Goal: Navigation & Orientation: Find specific page/section

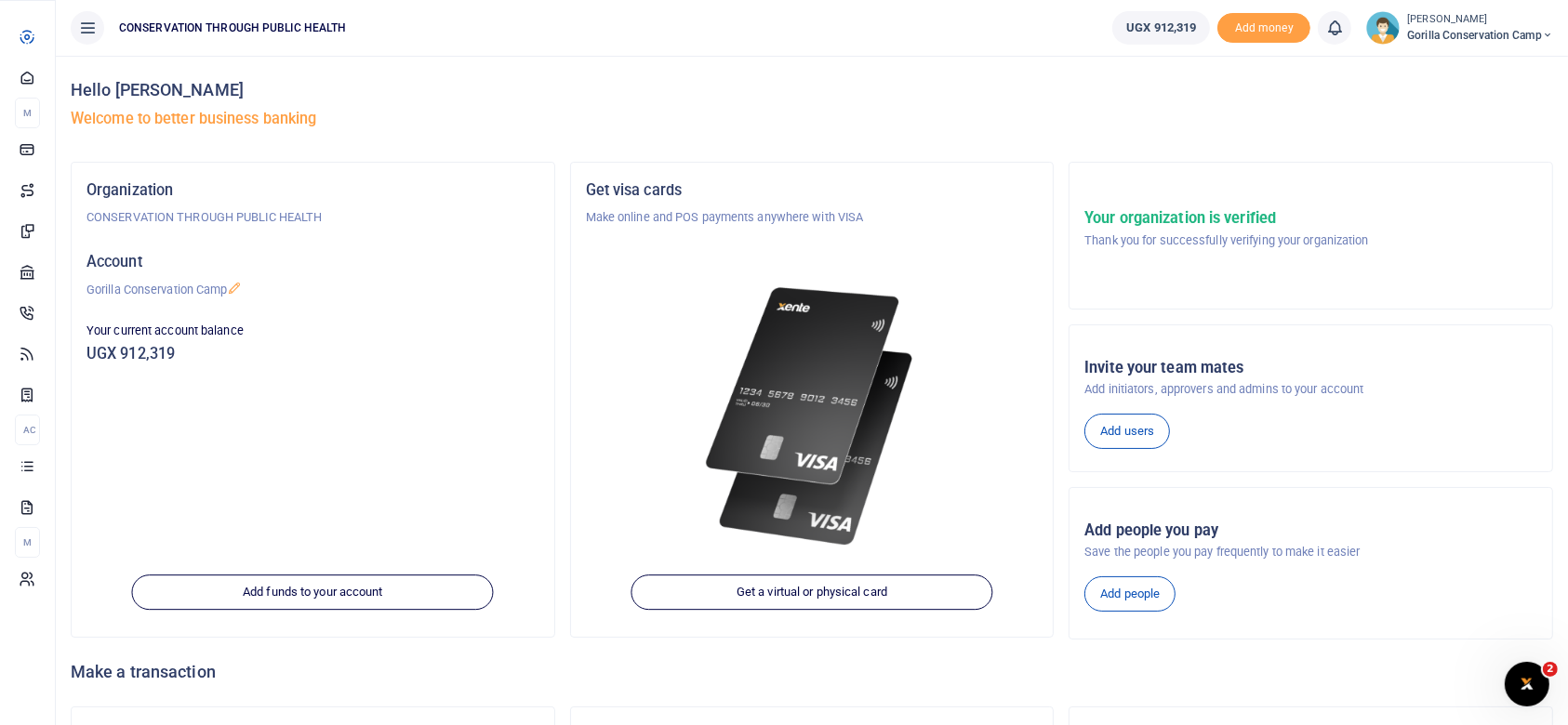
click at [0, 0] on span "Dashboard" at bounding box center [0, 0] width 0 height 0
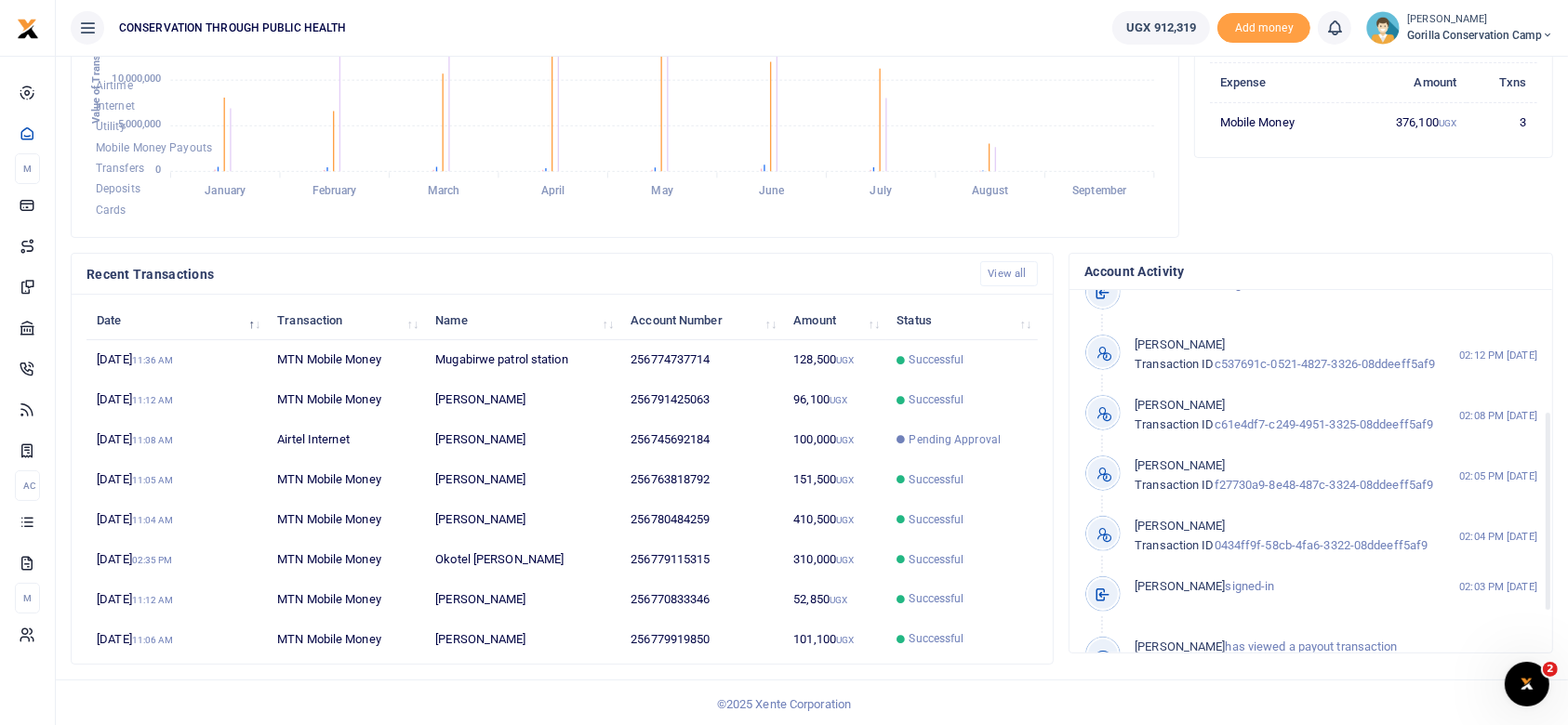
scroll to position [218, 0]
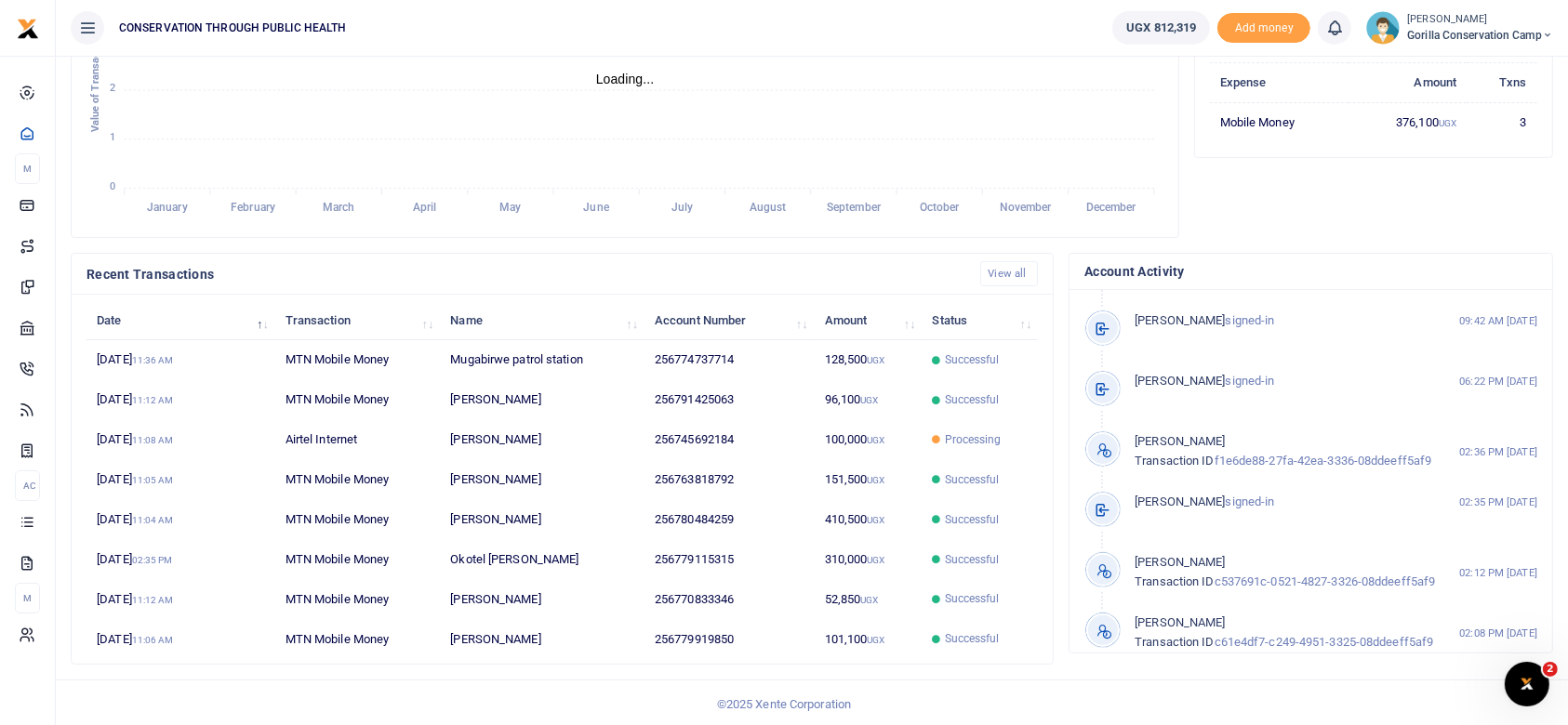
scroll to position [55, 0]
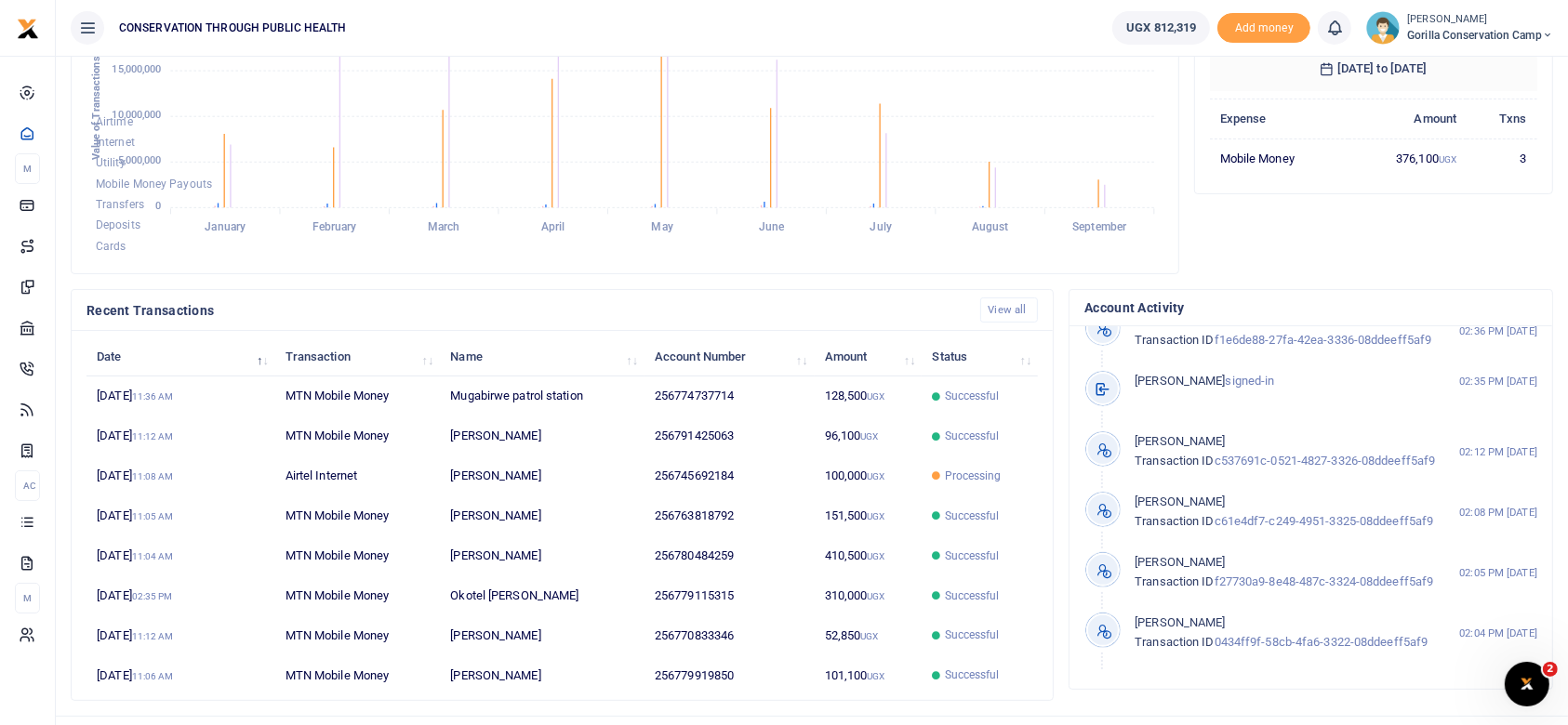
scroll to position [383, 0]
